Goal: Check status

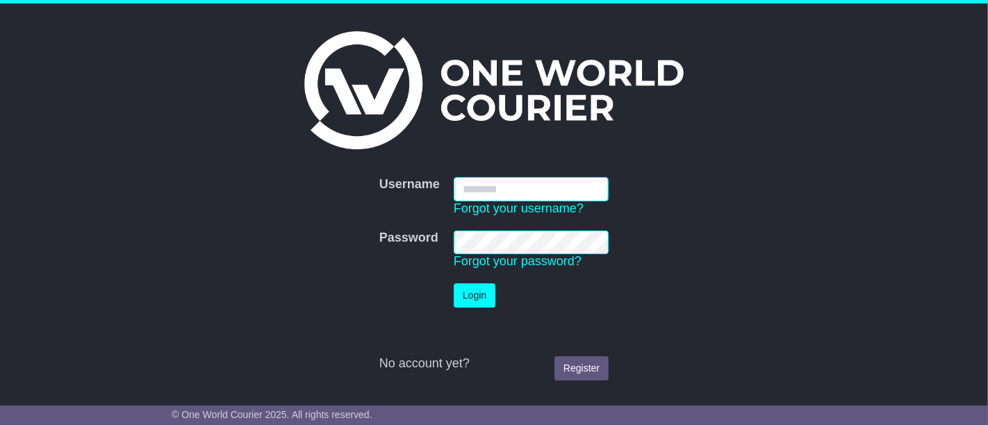
type input "**********"
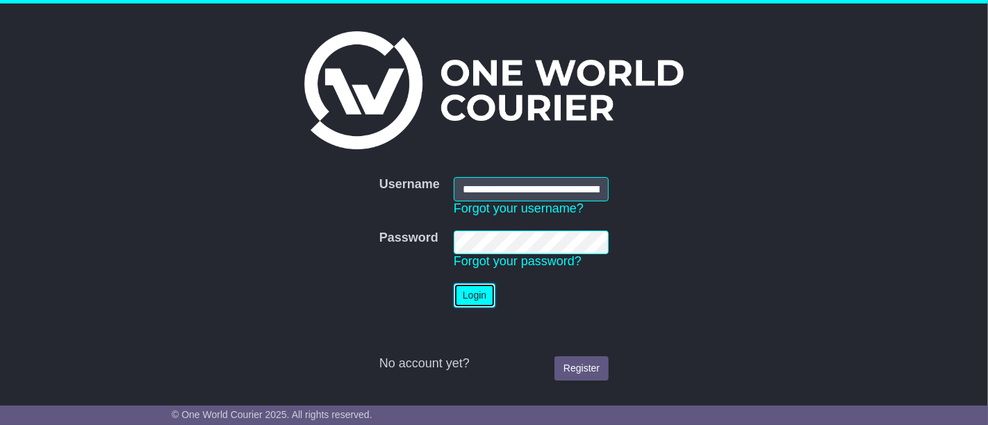
click at [479, 293] on button "Login" at bounding box center [475, 295] width 42 height 24
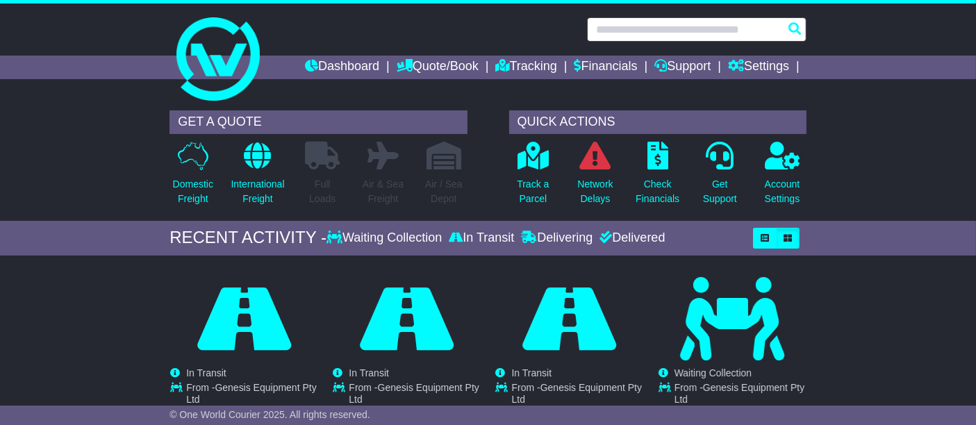
click at [655, 26] on input "text" at bounding box center [697, 29] width 220 height 24
paste input "**********"
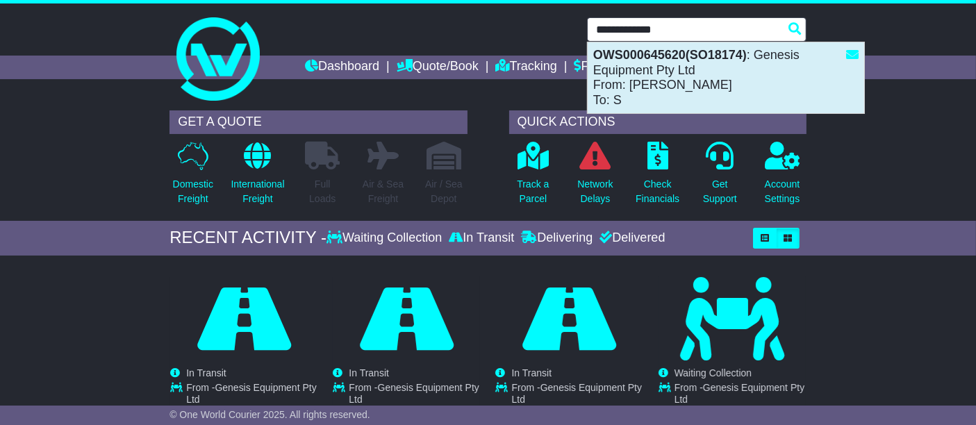
click at [671, 71] on div "OWS000645620(SO18174) : Genesis Equipment Pty Ltd From: Jimmy Olive To: S" at bounding box center [726, 77] width 277 height 71
type input "**********"
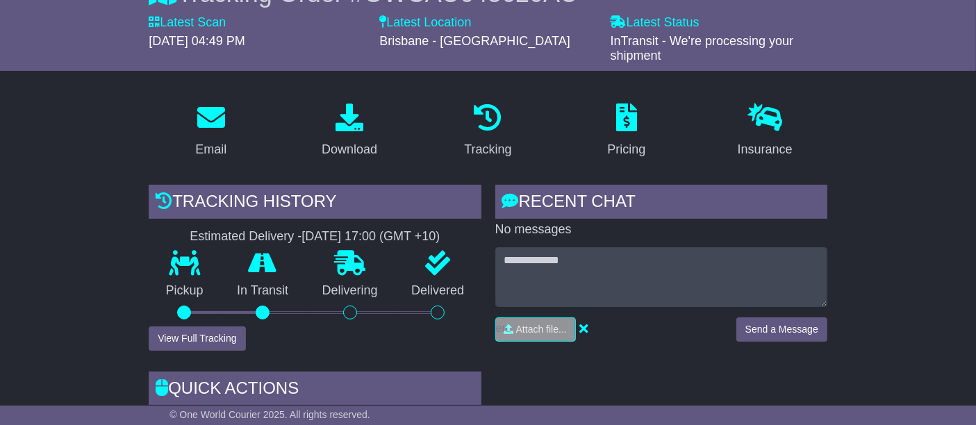
scroll to position [154, 0]
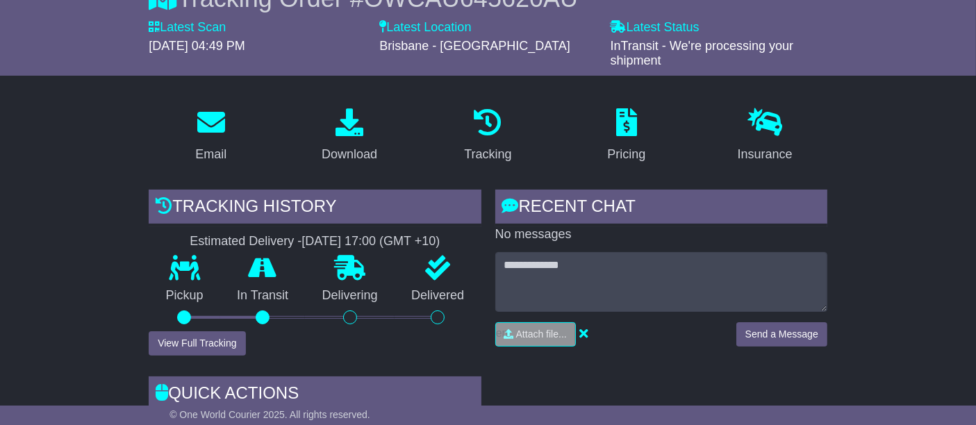
scroll to position [149, 0]
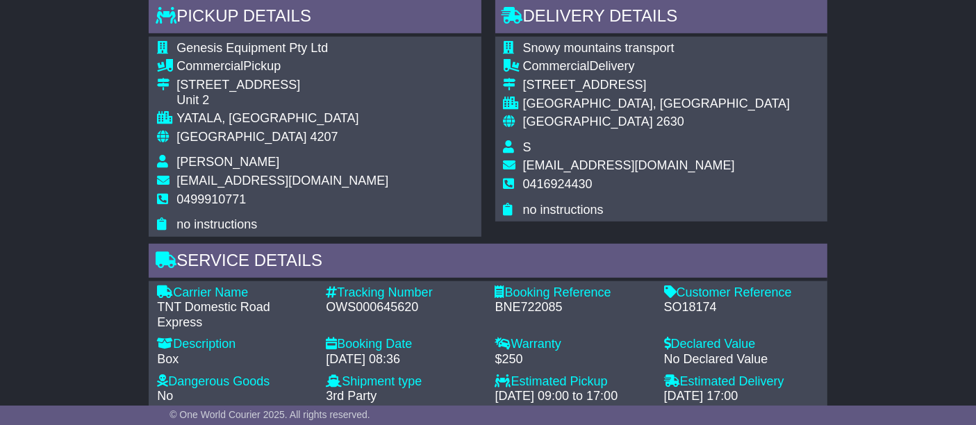
scroll to position [766, 0]
drag, startPoint x: 668, startPoint y: 303, endPoint x: 717, endPoint y: 304, distance: 49.4
click at [717, 304] on div "SO18174" at bounding box center [741, 308] width 155 height 15
copy div "SO18174"
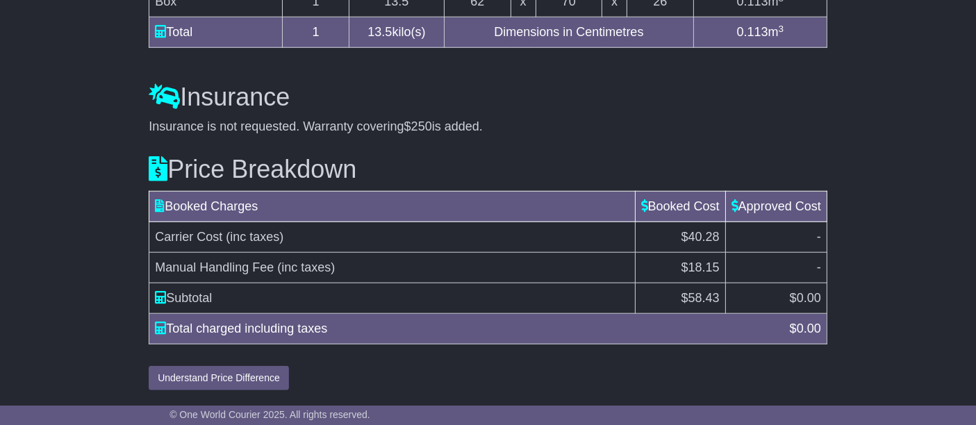
scroll to position [1292, 0]
drag, startPoint x: 675, startPoint y: 295, endPoint x: 718, endPoint y: 303, distance: 44.6
click at [718, 303] on td "$ 58.43" at bounding box center [680, 298] width 90 height 31
copy td "$ 58.43"
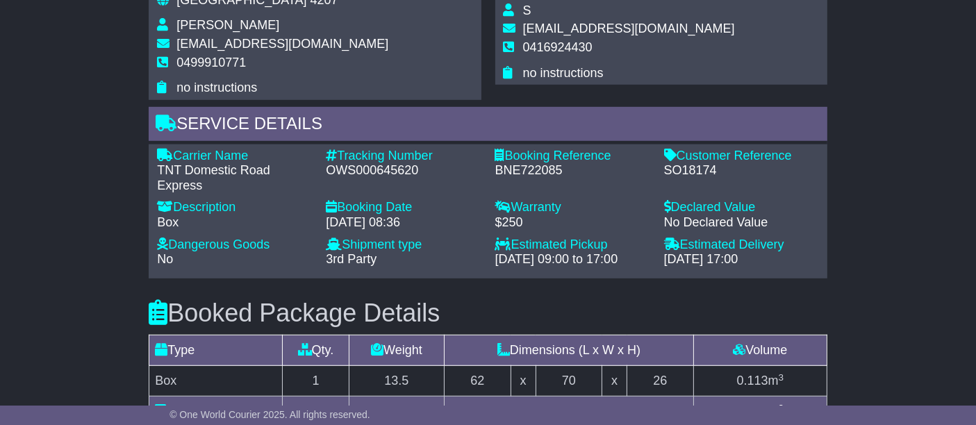
scroll to position [905, 0]
click at [869, 171] on div "Email Download Tracking Pricing Insurance" at bounding box center [488, 58] width 976 height 1436
